Goal: Task Accomplishment & Management: Complete application form

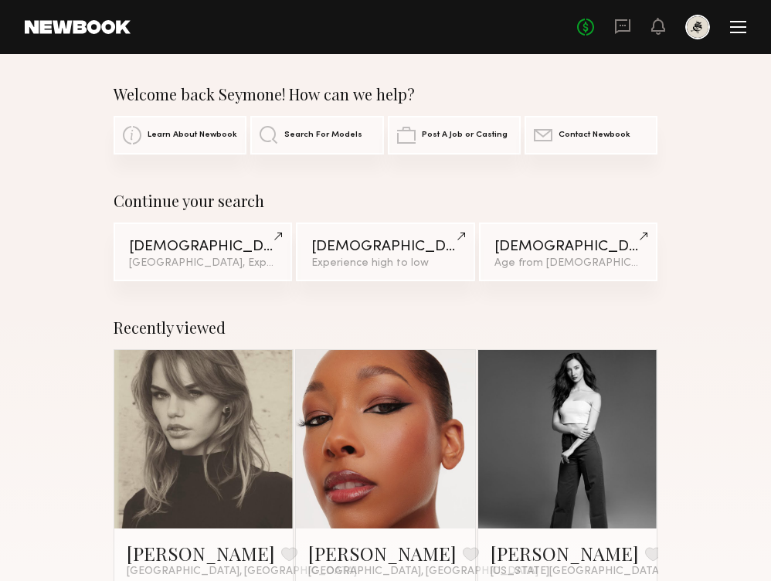
click at [730, 31] on div at bounding box center [738, 27] width 16 height 12
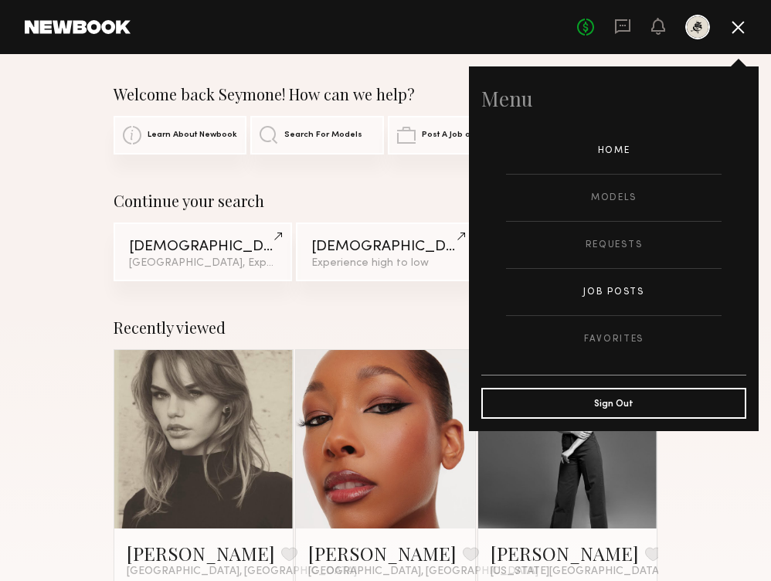
click at [629, 296] on link "Job Posts" at bounding box center [614, 292] width 216 height 46
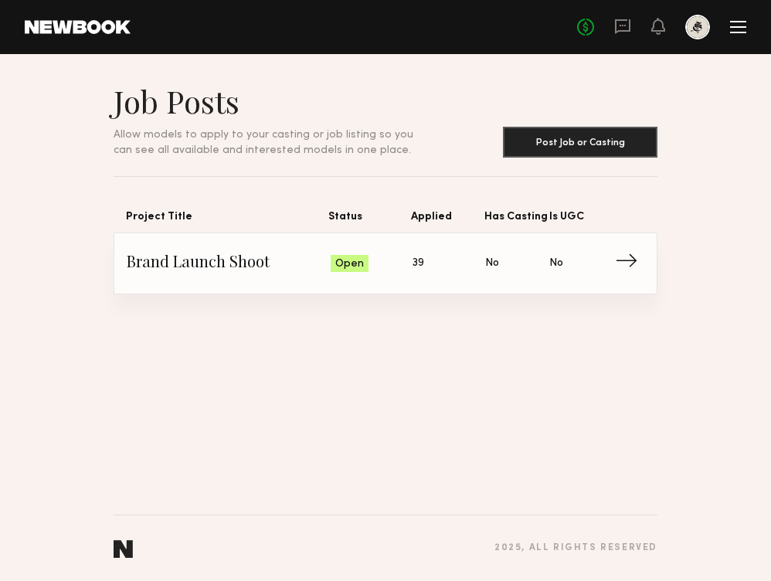
click at [575, 266] on span "Is UGC: No" at bounding box center [581, 263] width 64 height 23
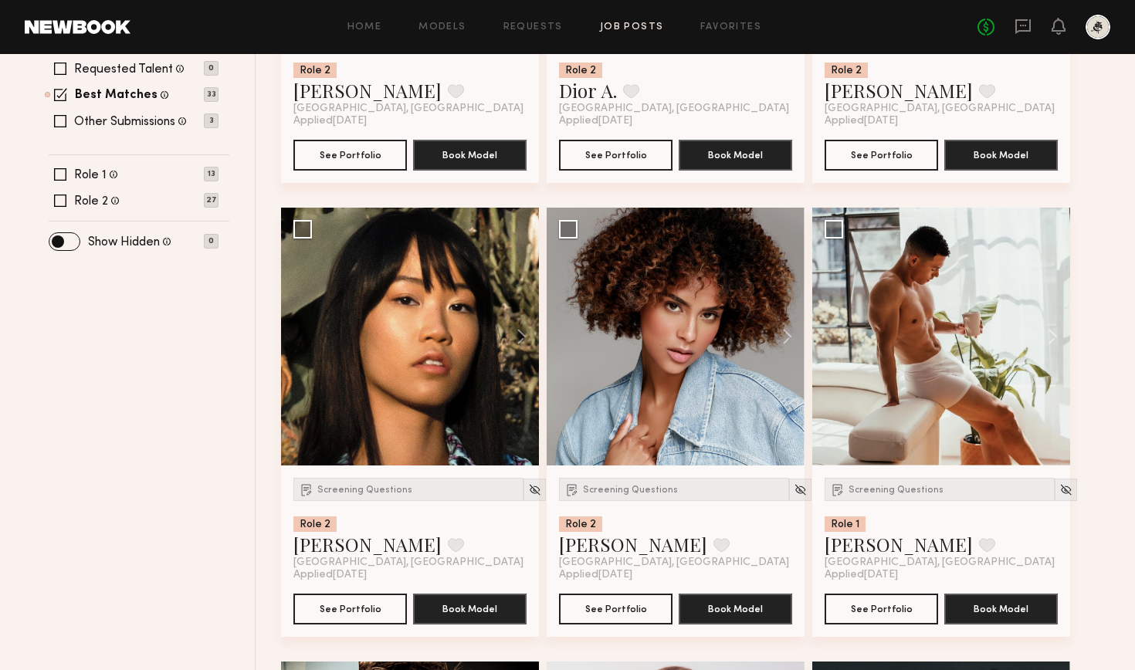
scroll to position [507, 0]
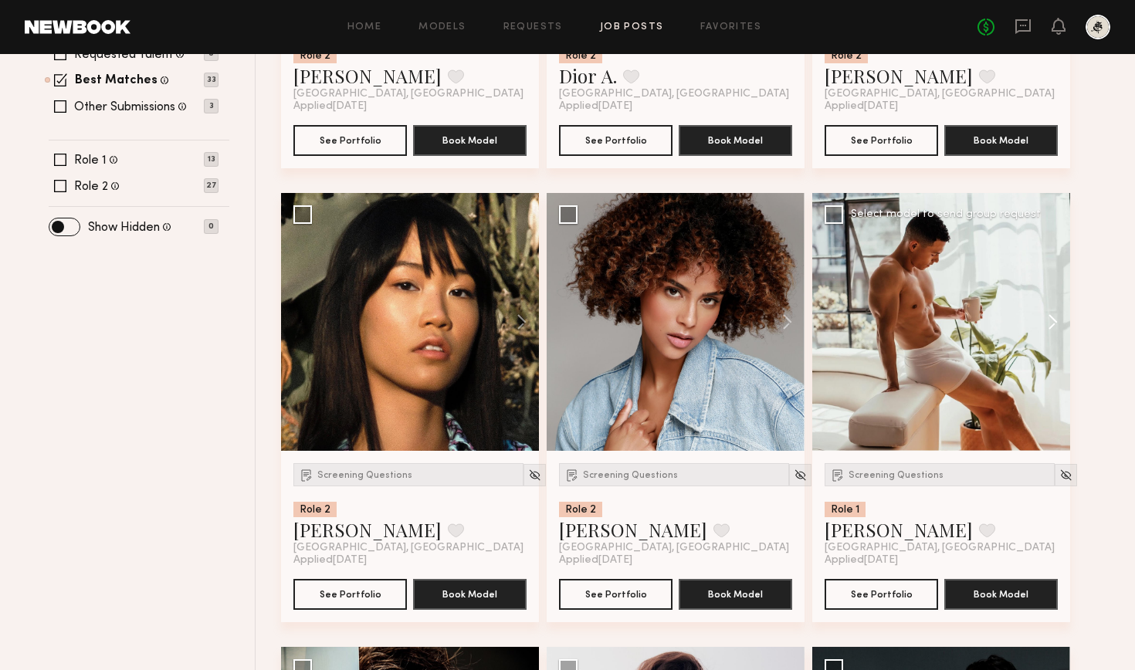
click at [770, 318] on button at bounding box center [1045, 322] width 49 height 258
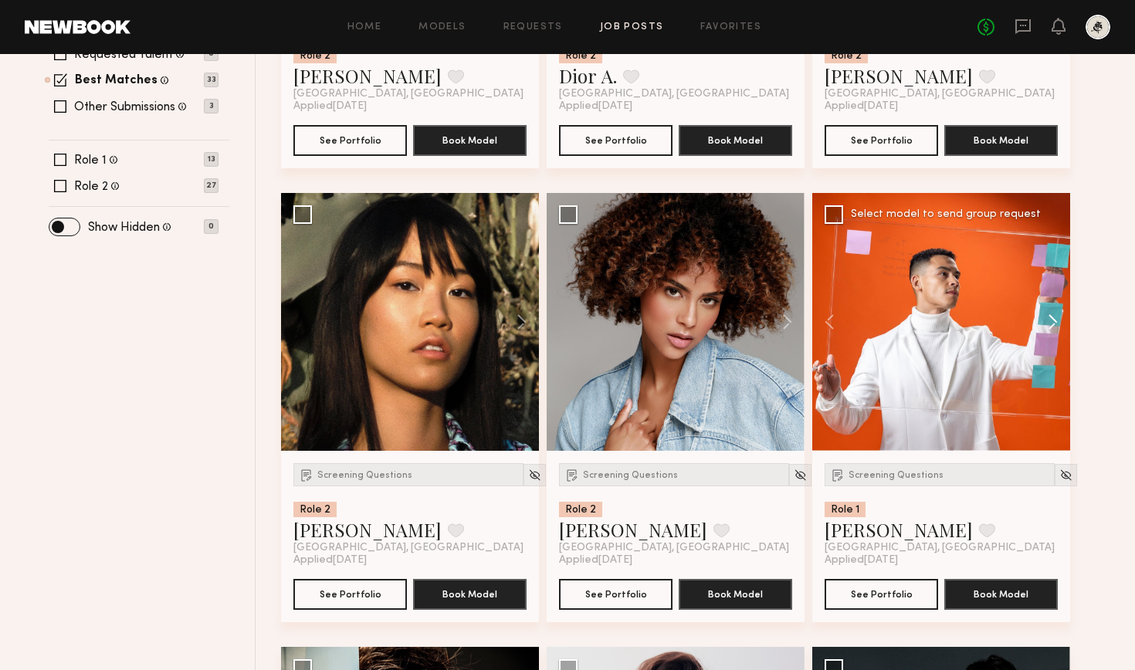
click at [770, 319] on button at bounding box center [1045, 322] width 49 height 258
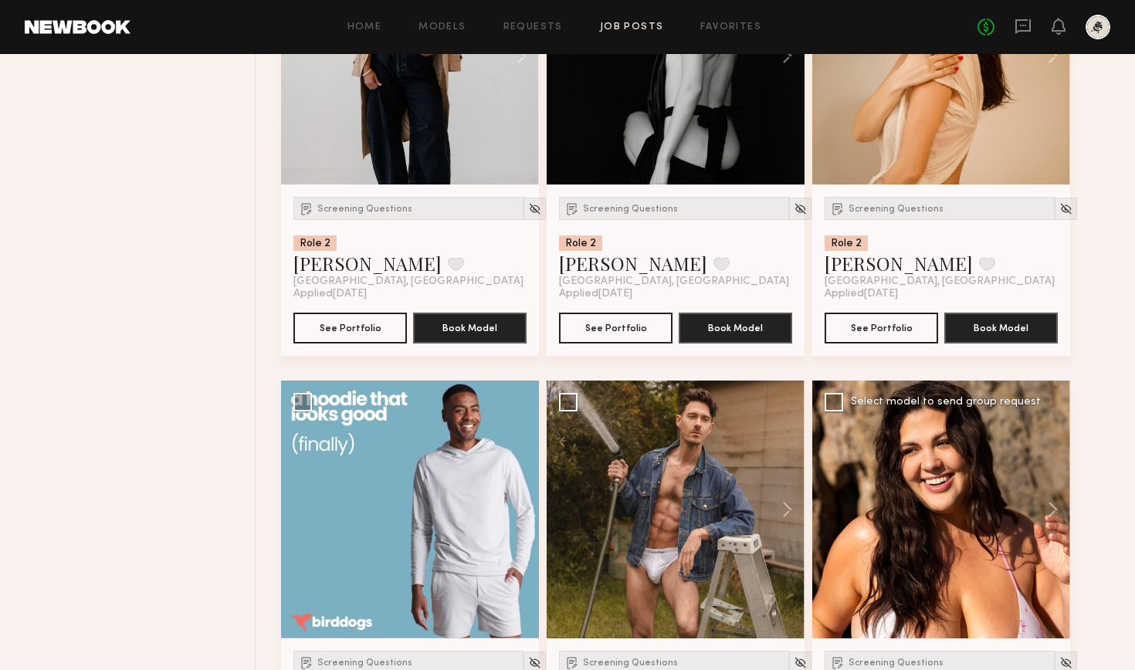
scroll to position [2643, 0]
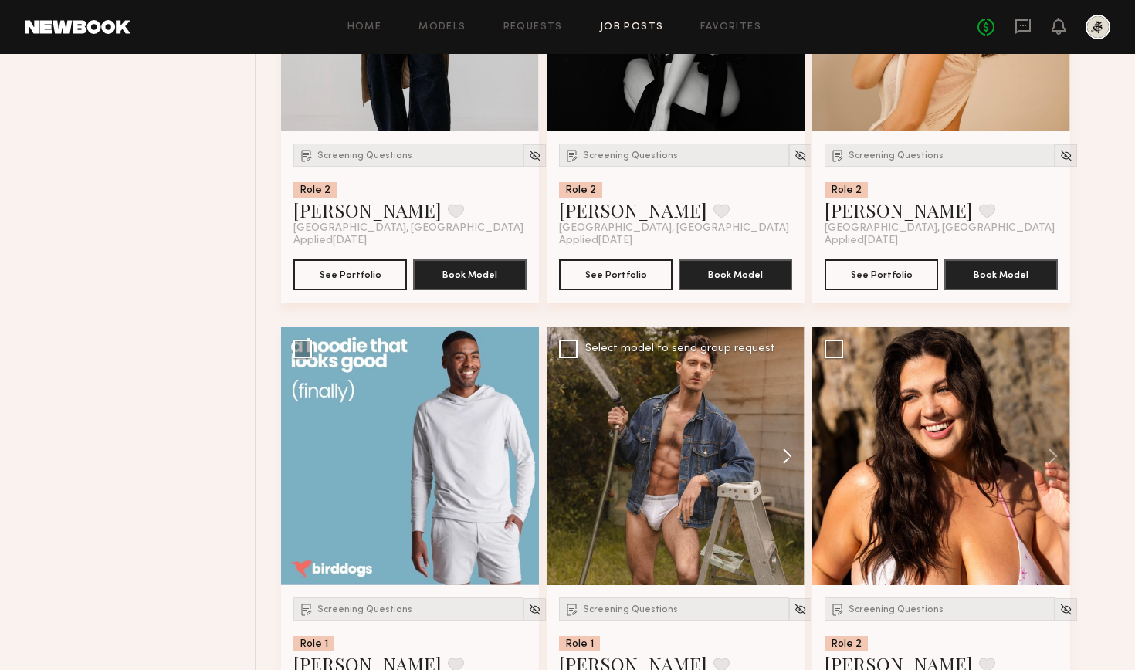
click at [770, 457] on button at bounding box center [779, 457] width 49 height 258
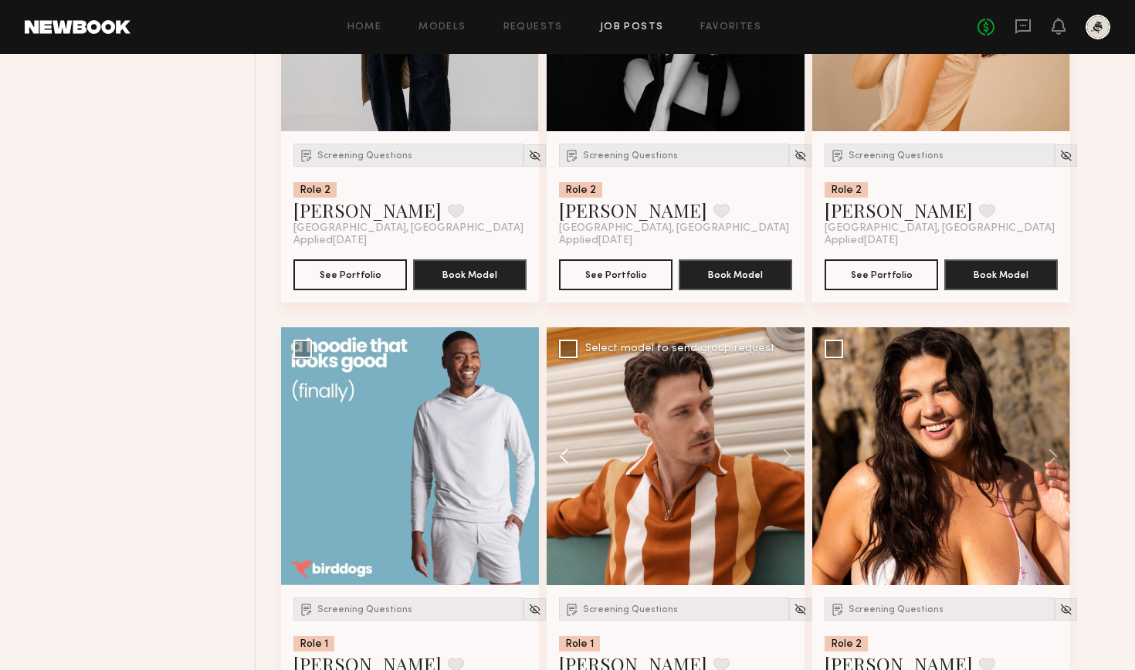
click at [559, 454] on button at bounding box center [571, 457] width 49 height 258
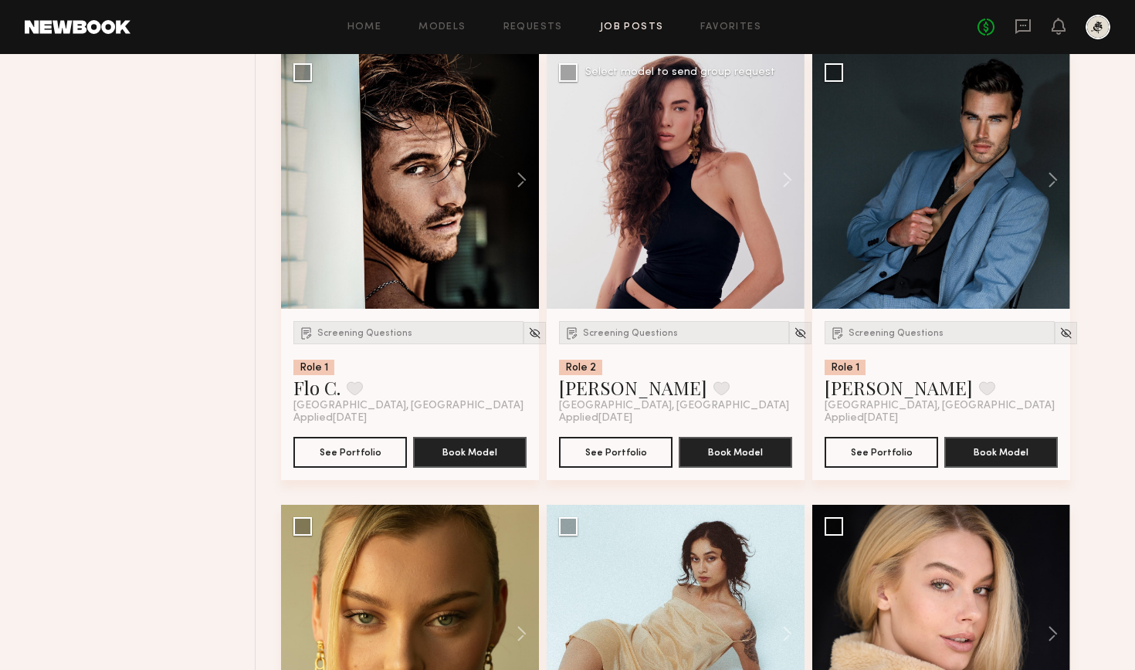
scroll to position [1067, 0]
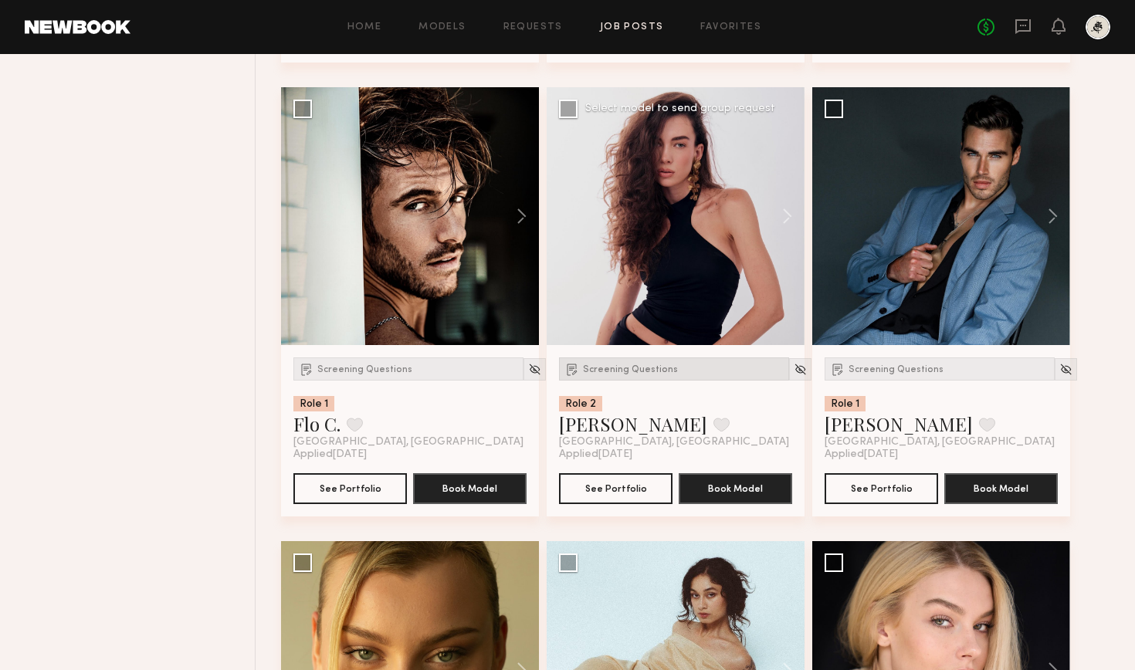
click at [643, 367] on span "Screening Questions" at bounding box center [630, 369] width 95 height 9
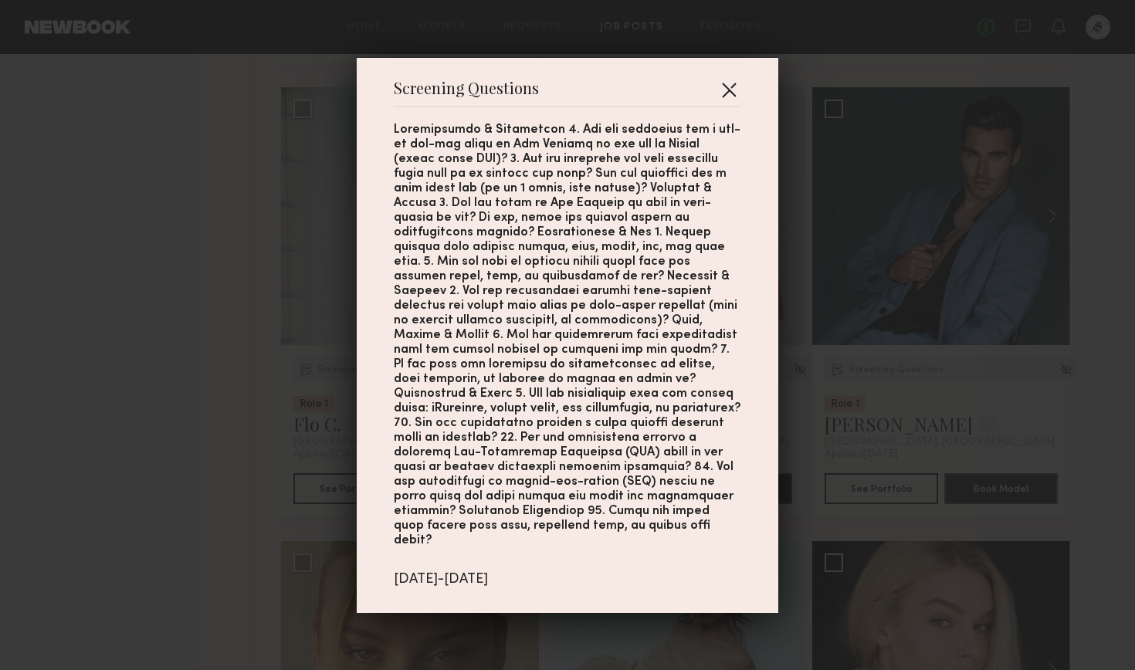
click at [729, 97] on button "button" at bounding box center [729, 89] width 25 height 25
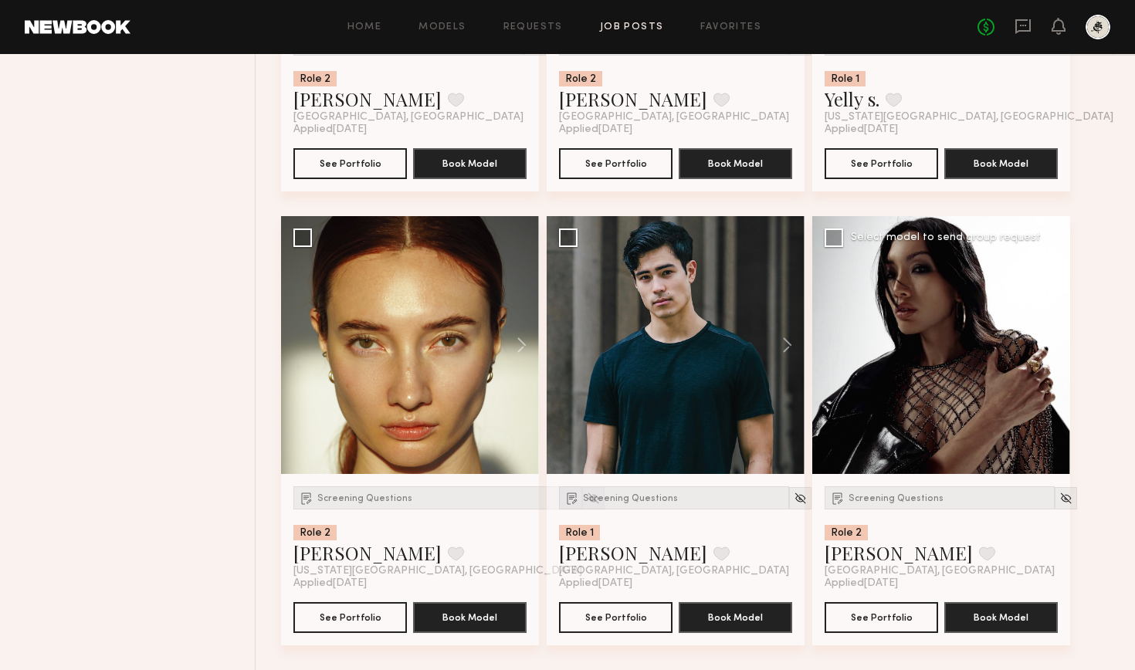
scroll to position [4117, 0]
click at [770, 511] on div "Screening Questions Role 2 [PERSON_NAME] Favorite [GEOGRAPHIC_DATA], [GEOGRAPHI…" at bounding box center [940, 532] width 230 height 91
click at [770, 499] on span "Screening Questions" at bounding box center [896, 498] width 95 height 9
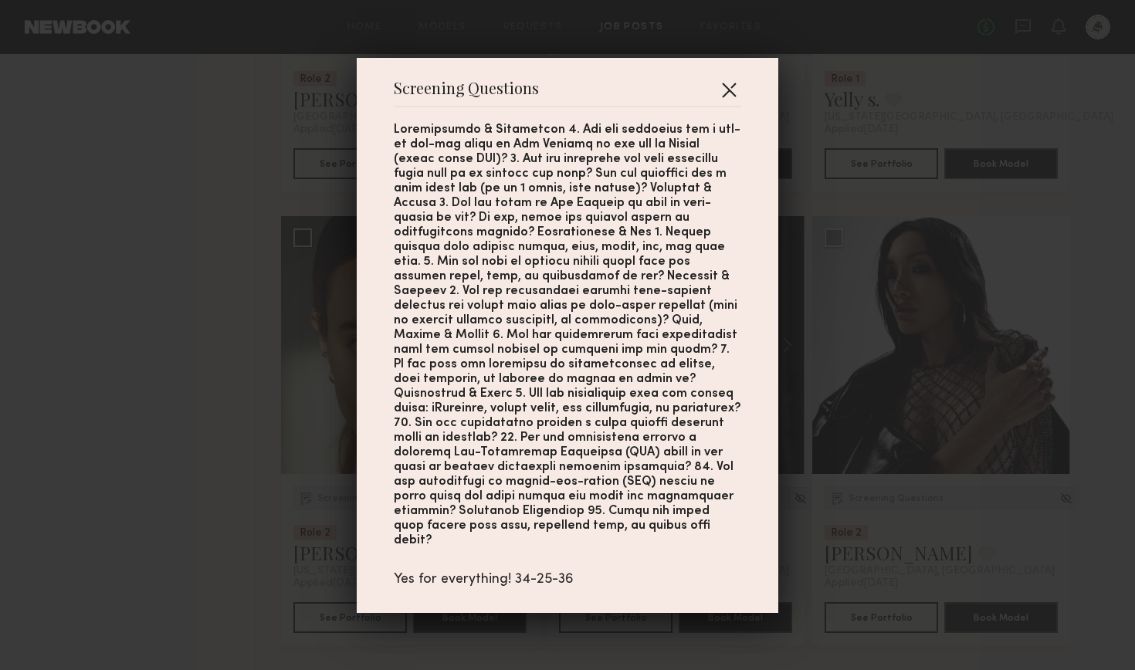
click at [721, 102] on button "button" at bounding box center [729, 89] width 25 height 25
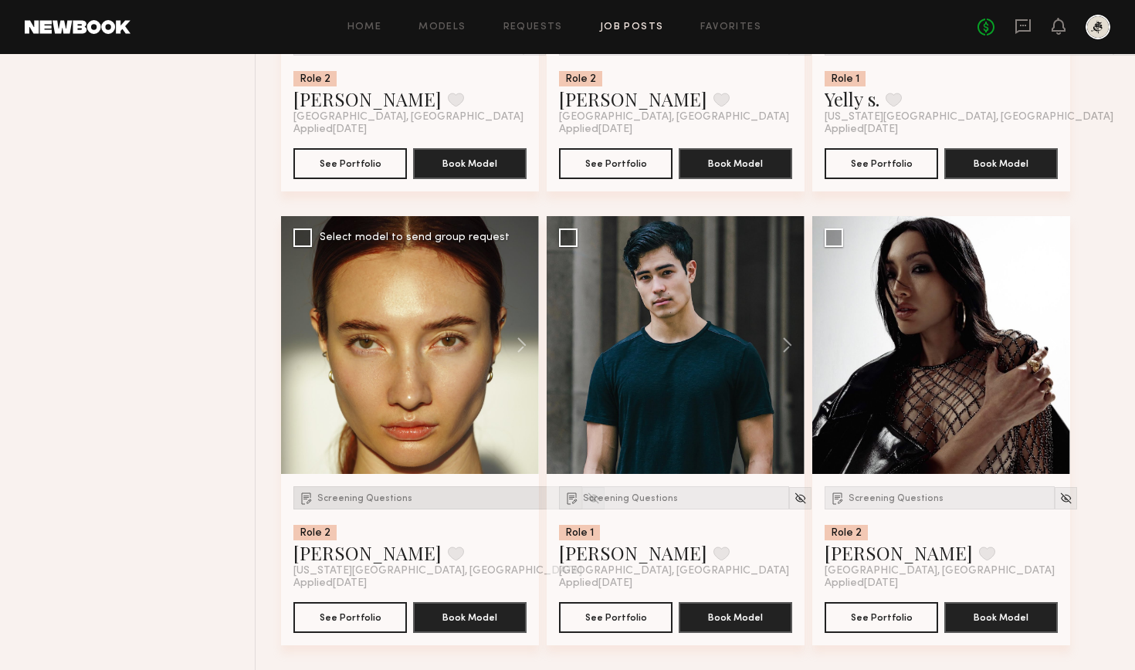
click at [373, 504] on div "Screening Questions" at bounding box center [438, 498] width 289 height 23
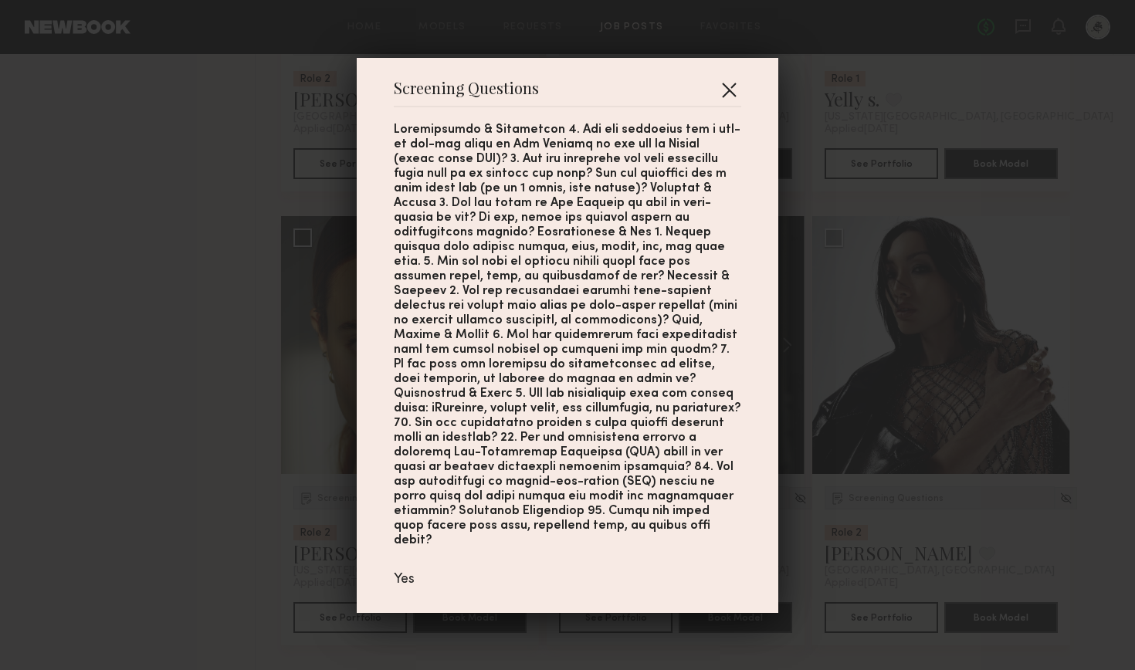
click at [726, 102] on button "button" at bounding box center [729, 89] width 25 height 25
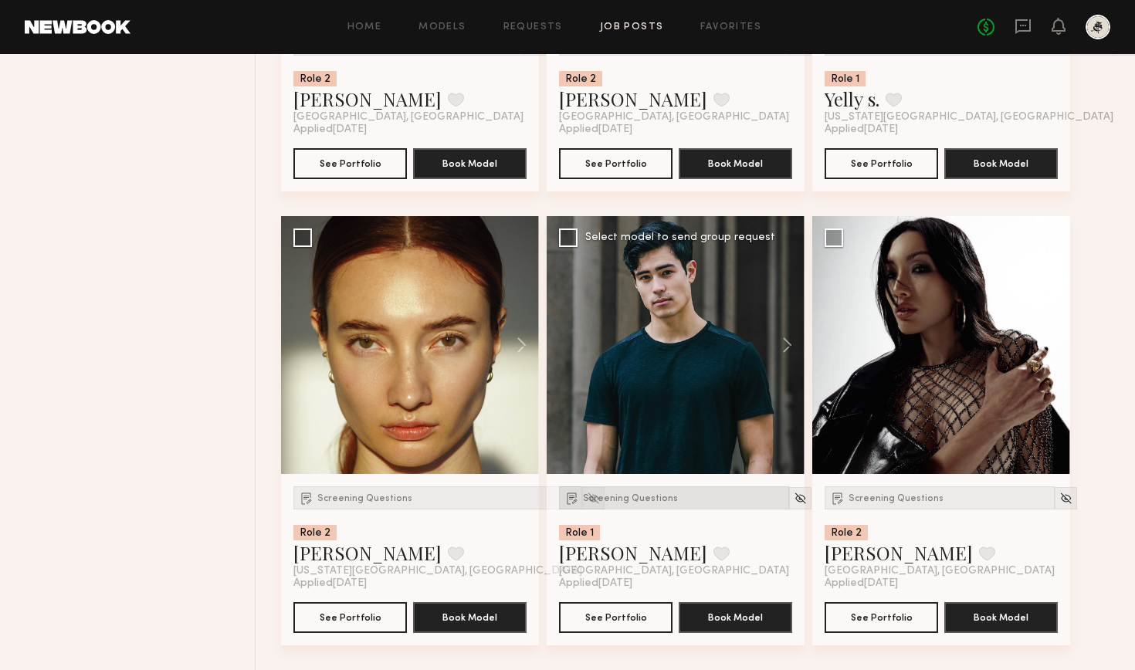
click at [609, 507] on div "Screening Questions" at bounding box center [674, 498] width 230 height 23
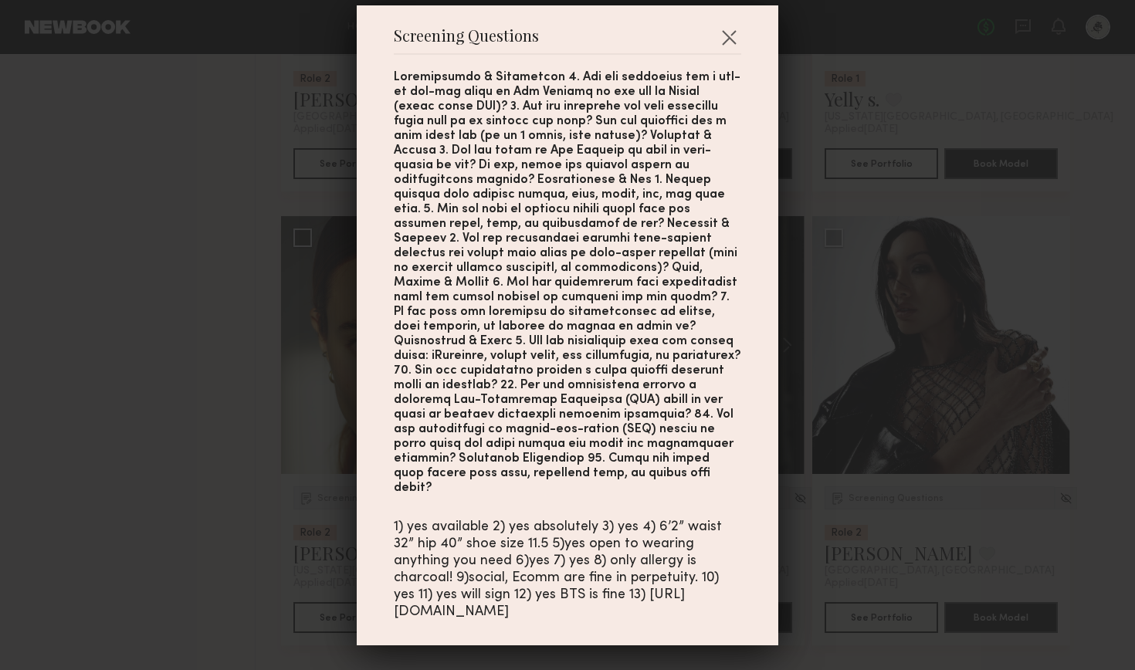
scroll to position [24, 0]
click at [722, 39] on button "button" at bounding box center [729, 37] width 25 height 25
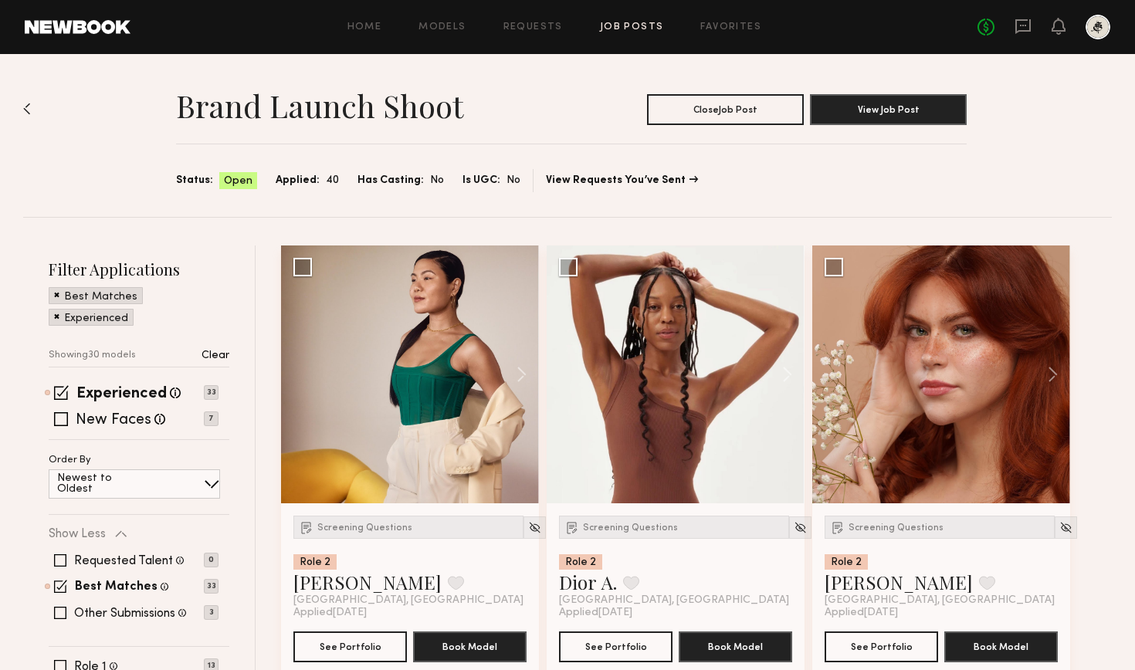
scroll to position [0, 0]
click at [770, 365] on button at bounding box center [1045, 375] width 49 height 258
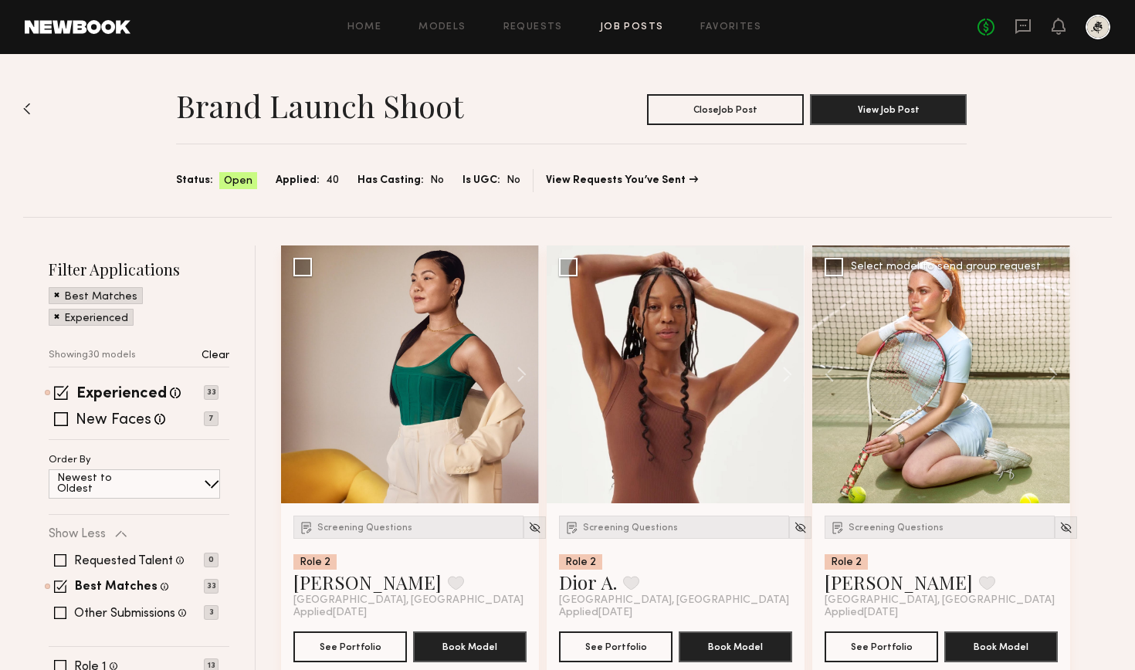
click at [770, 371] on button at bounding box center [837, 375] width 49 height 258
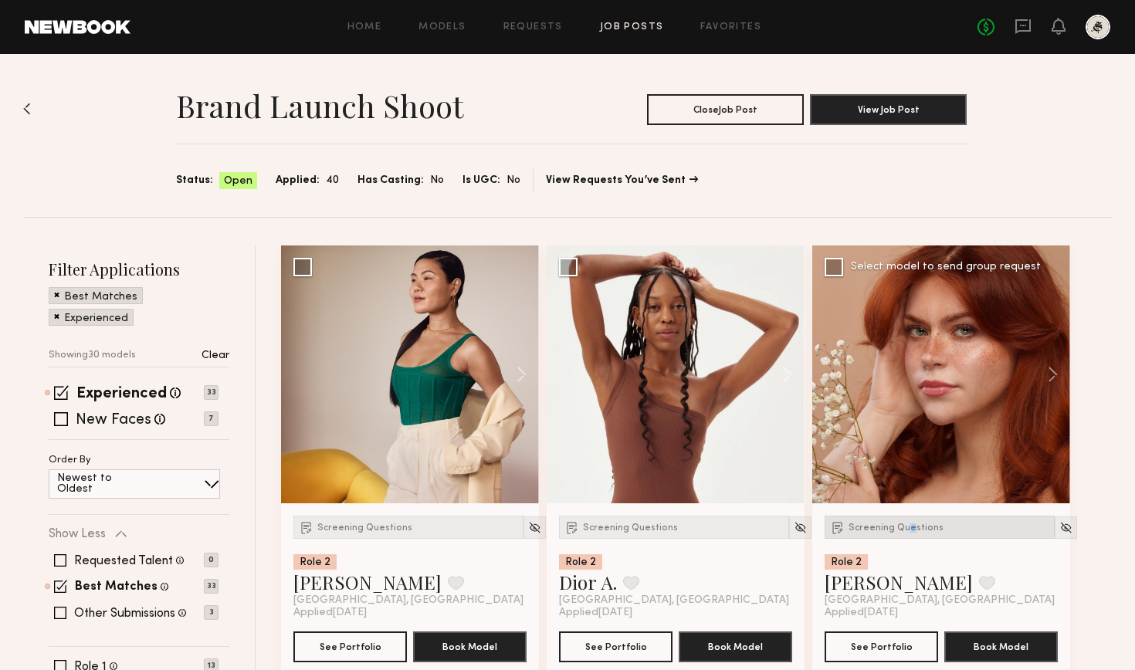
click at [770, 531] on span "Screening Questions" at bounding box center [896, 528] width 95 height 9
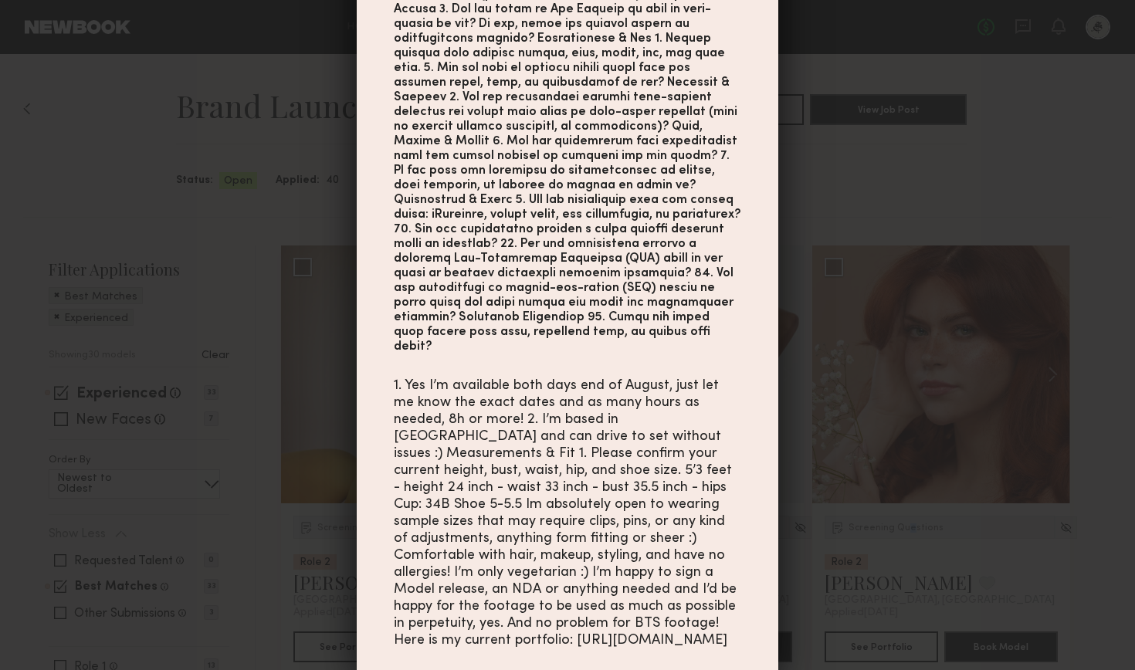
scroll to position [160, 0]
click at [770, 206] on div "Screening Questions 1. Yes I’m available both days end of August, just let me k…" at bounding box center [567, 335] width 1135 height 670
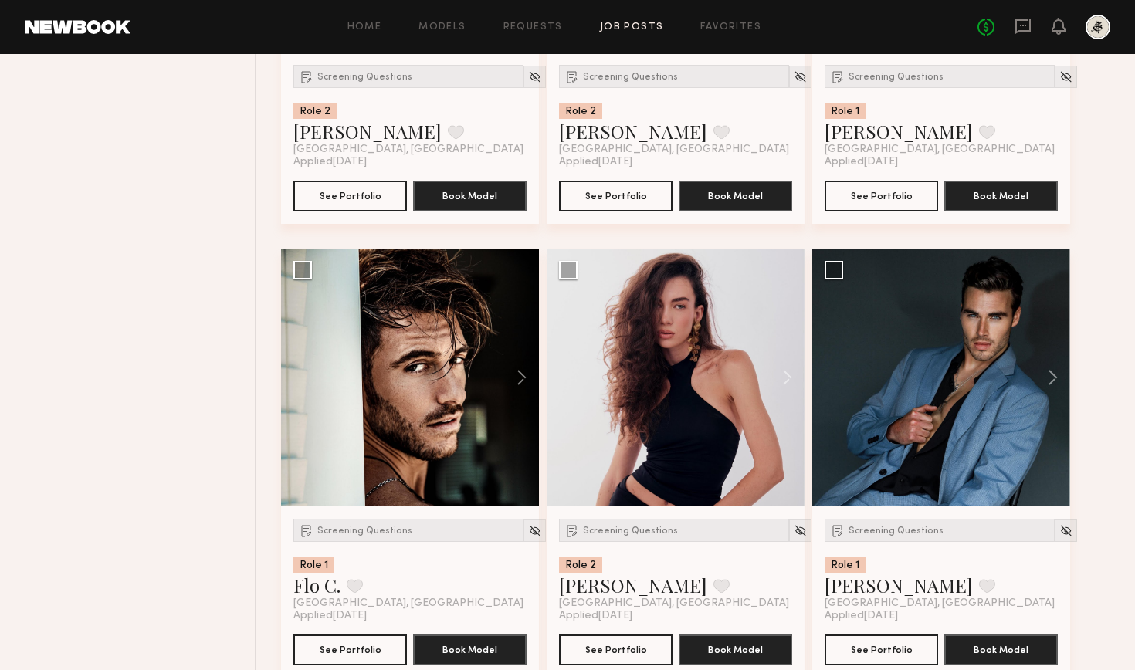
scroll to position [906, 0]
